Goal: Task Accomplishment & Management: Use online tool/utility

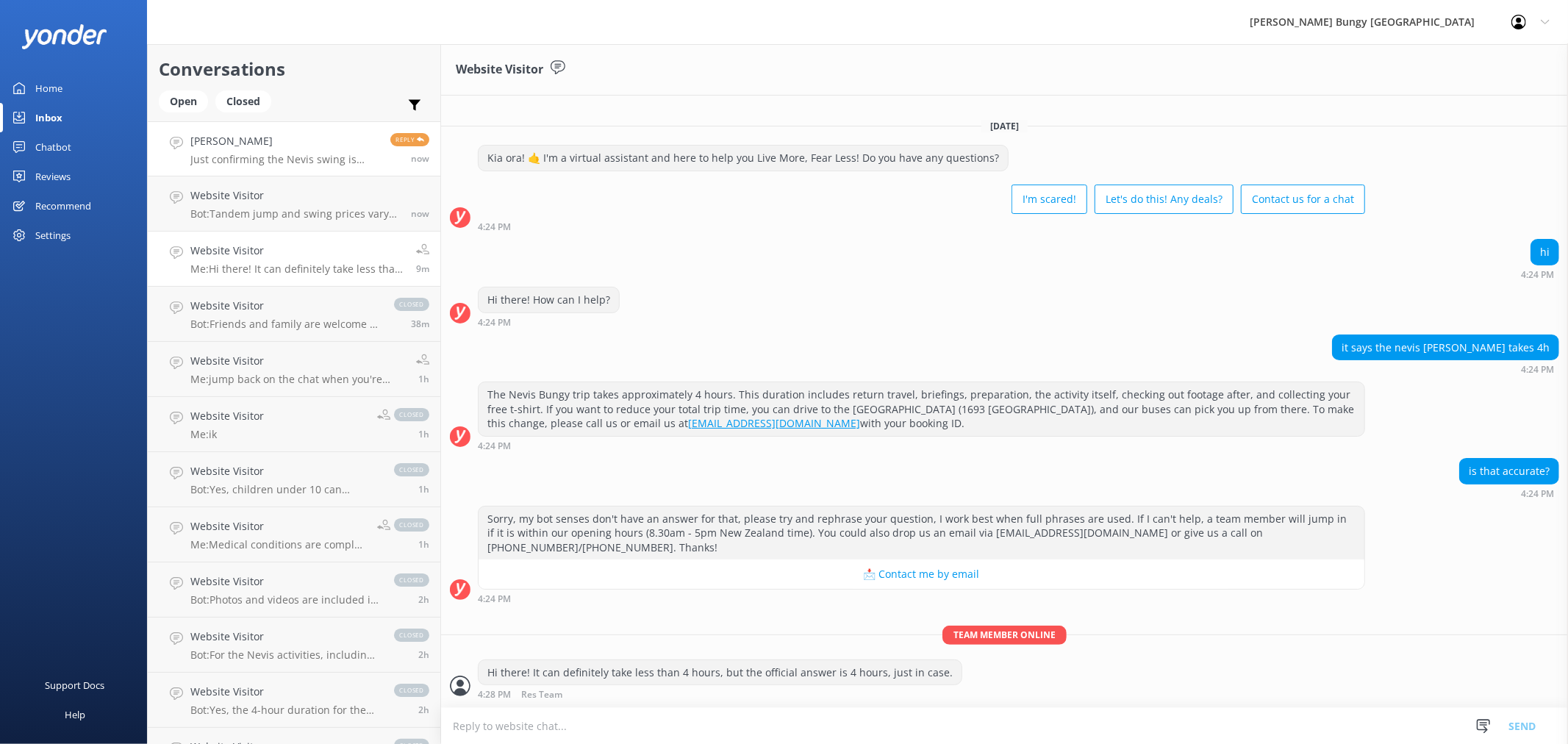
click at [270, 158] on p "Just confirming the Nevis swing is booked for a double? Sorry I just want to ma…" at bounding box center [285, 160] width 189 height 14
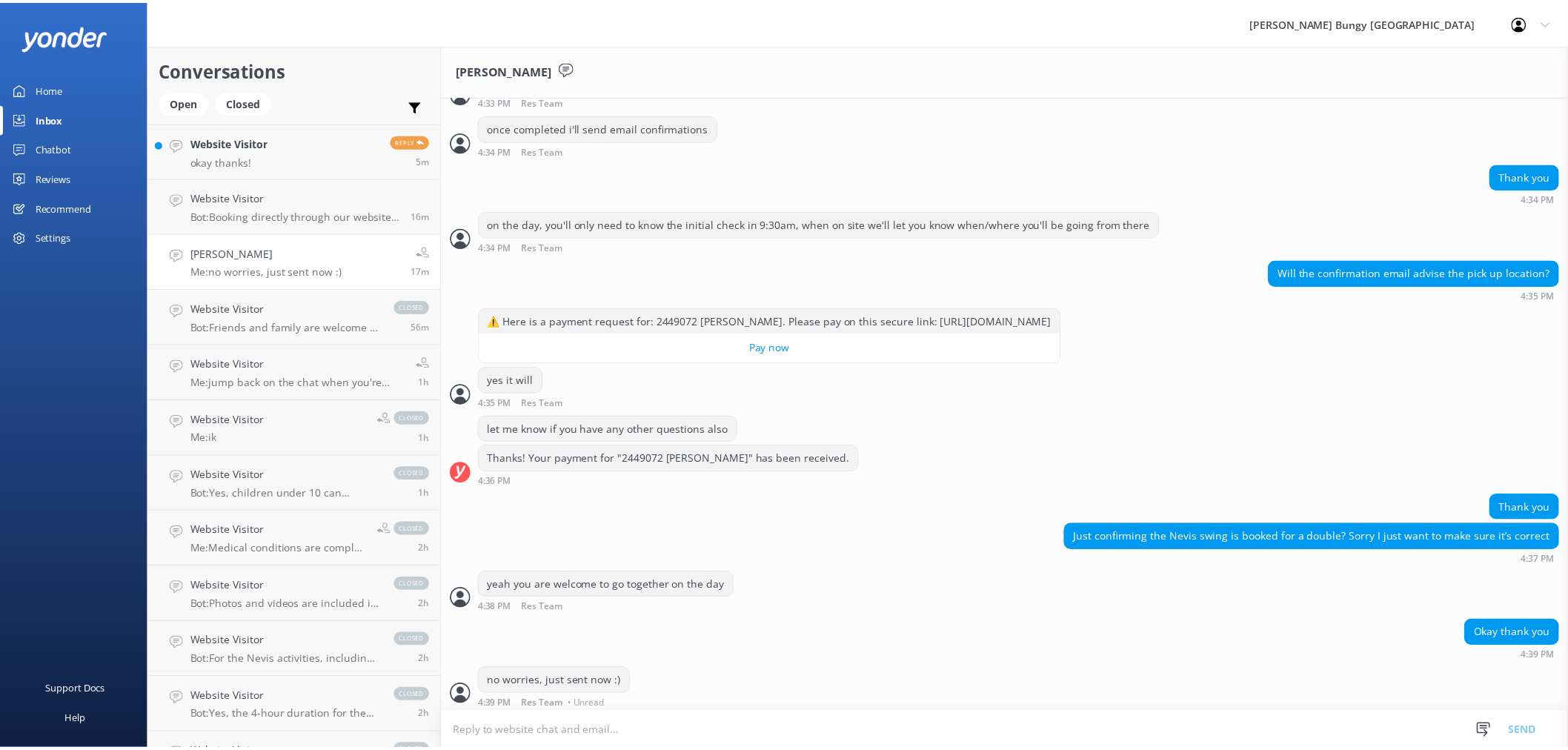
scroll to position [1078, 0]
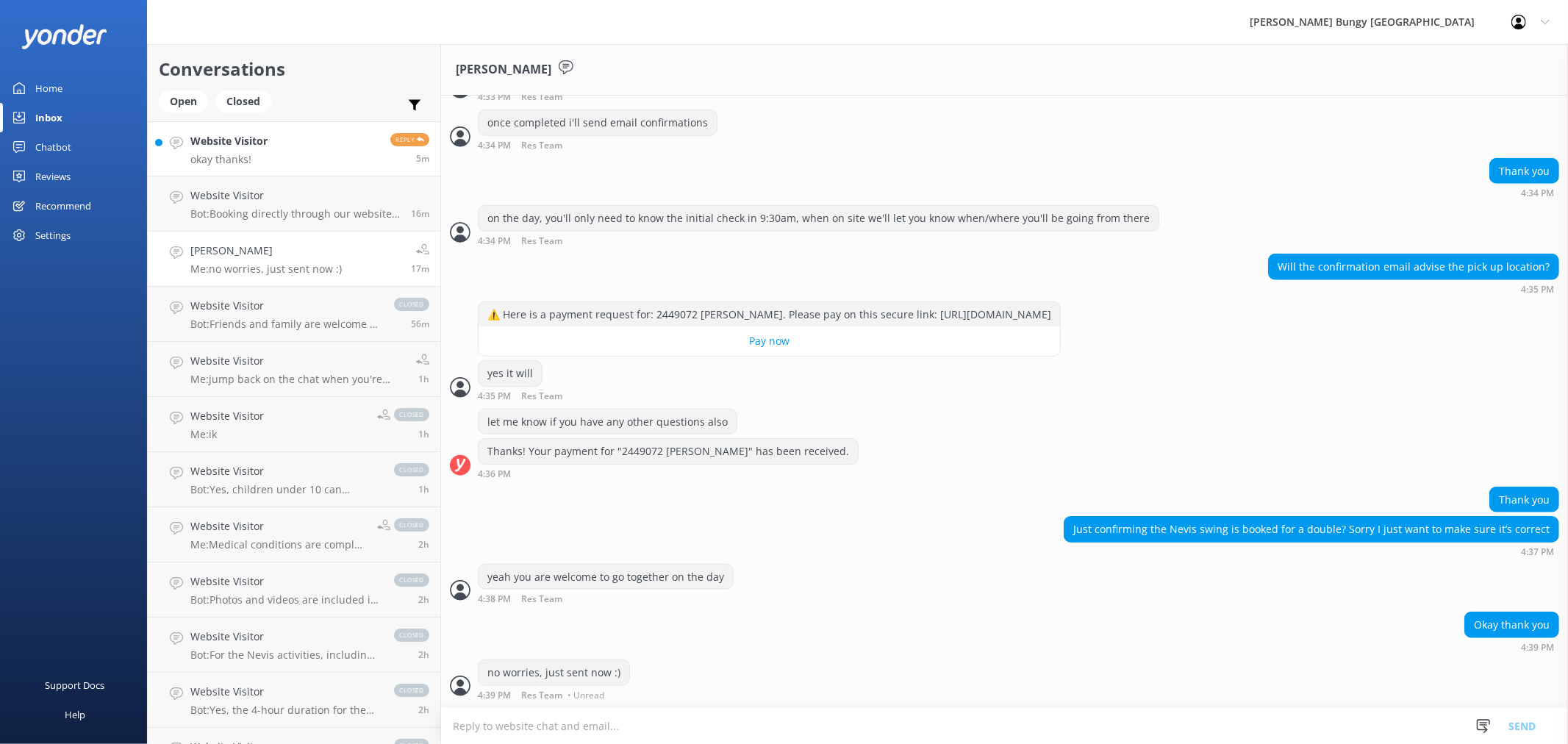
drag, startPoint x: 209, startPoint y: 145, endPoint x: 200, endPoint y: 147, distance: 9.2
click at [209, 145] on h4 "Website Visitor" at bounding box center [230, 140] width 77 height 16
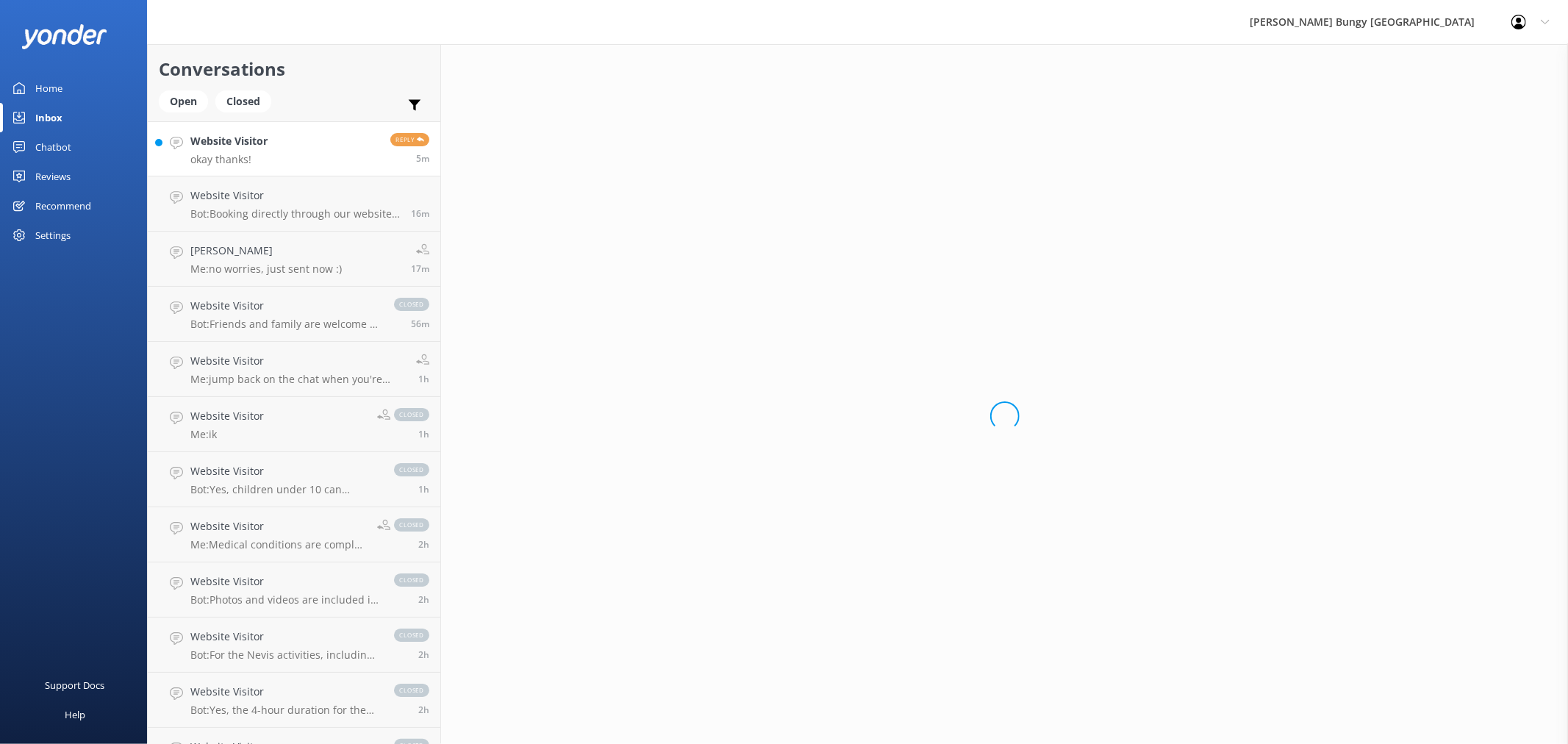
click at [74, 141] on link "Chatbot" at bounding box center [74, 147] width 147 height 29
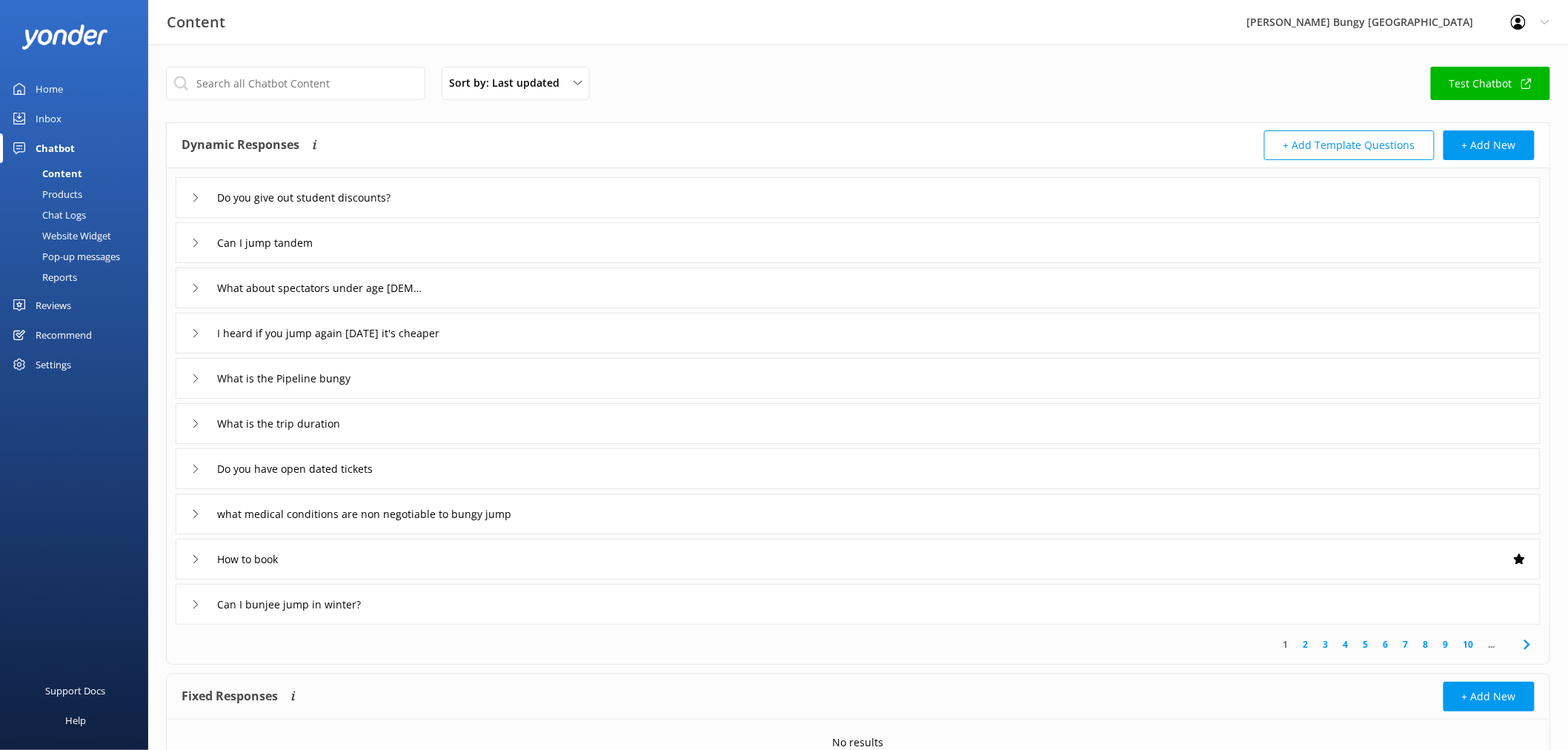
click at [87, 275] on link "Reports" at bounding box center [78, 276] width 140 height 21
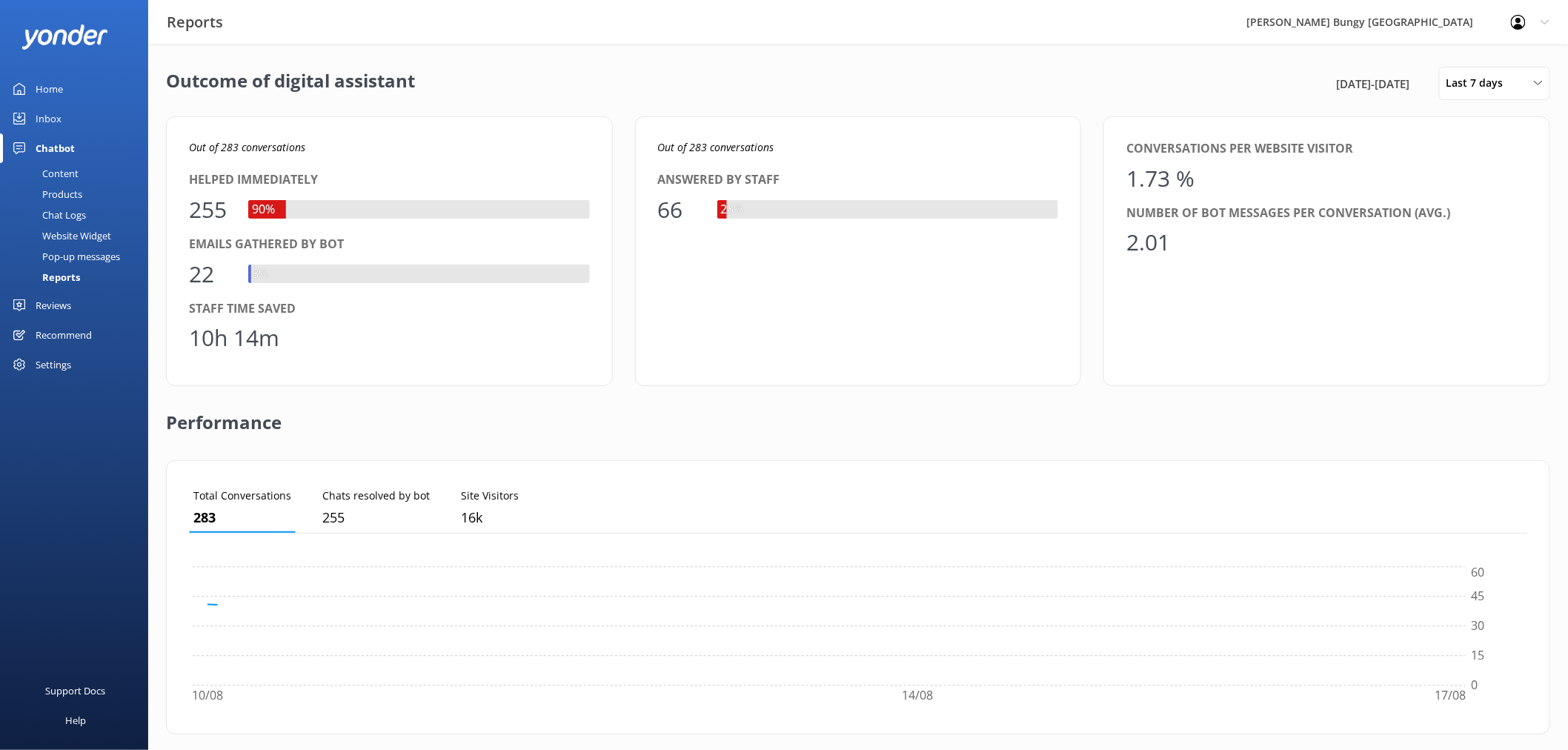
scroll to position [137, 1327]
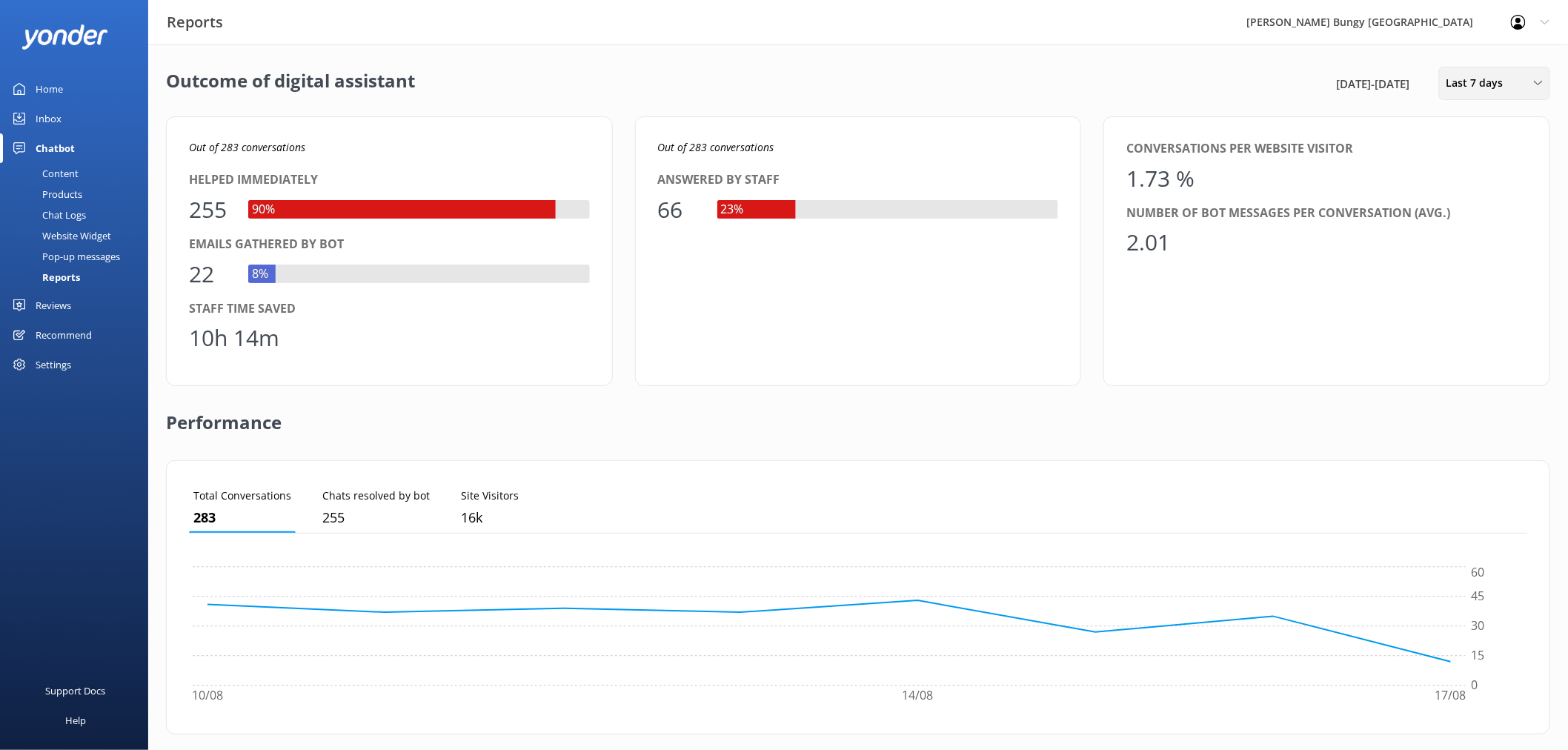
click at [1484, 78] on span "Last 7 days" at bounding box center [1480, 83] width 66 height 17
click at [1485, 266] on link "Custom" at bounding box center [1506, 269] width 132 height 29
click at [1351, 294] on div "August 2025 Su Mo Tu We Th Fr Sa 1 2 3 4 5 6 7 8 9 10 11 12 13 14 15 16 17 18 1…" at bounding box center [1446, 232] width 208 height 251
click at [1364, 284] on div "17" at bounding box center [1371, 282] width 25 height 31
click at [1435, 380] on button "Apply" at bounding box center [1446, 374] width 28 height 11
